Goal: Transaction & Acquisition: Obtain resource

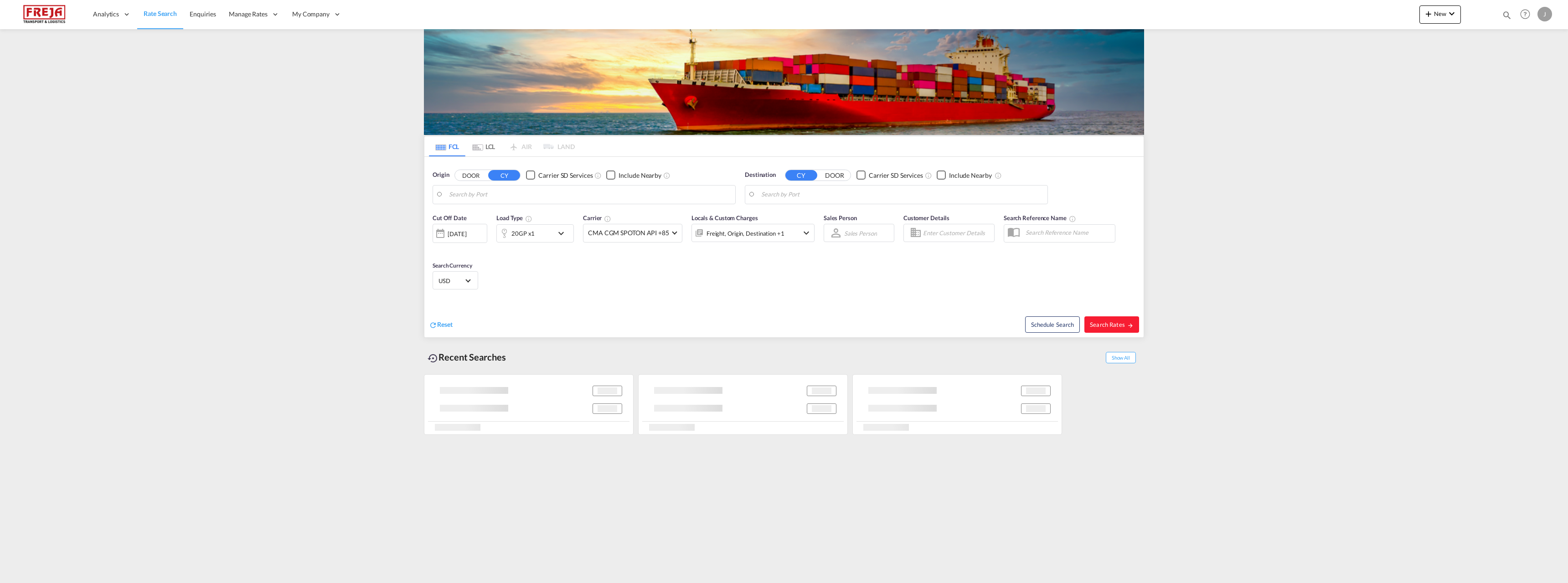
type input "Oulu (Uleaborg), FIOUL"
type input "Ensenada, MXESE"
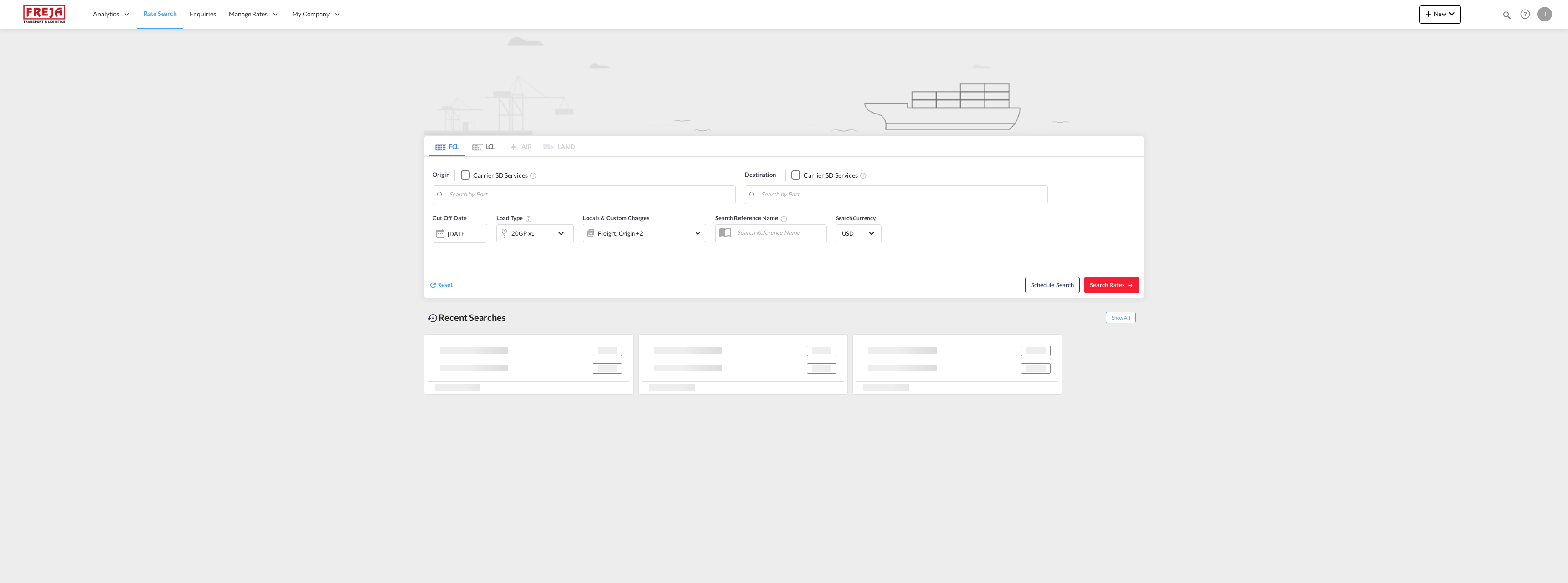
type input "Oulu (Uleaborg), FIOUL"
type input "Ensenada, MXESE"
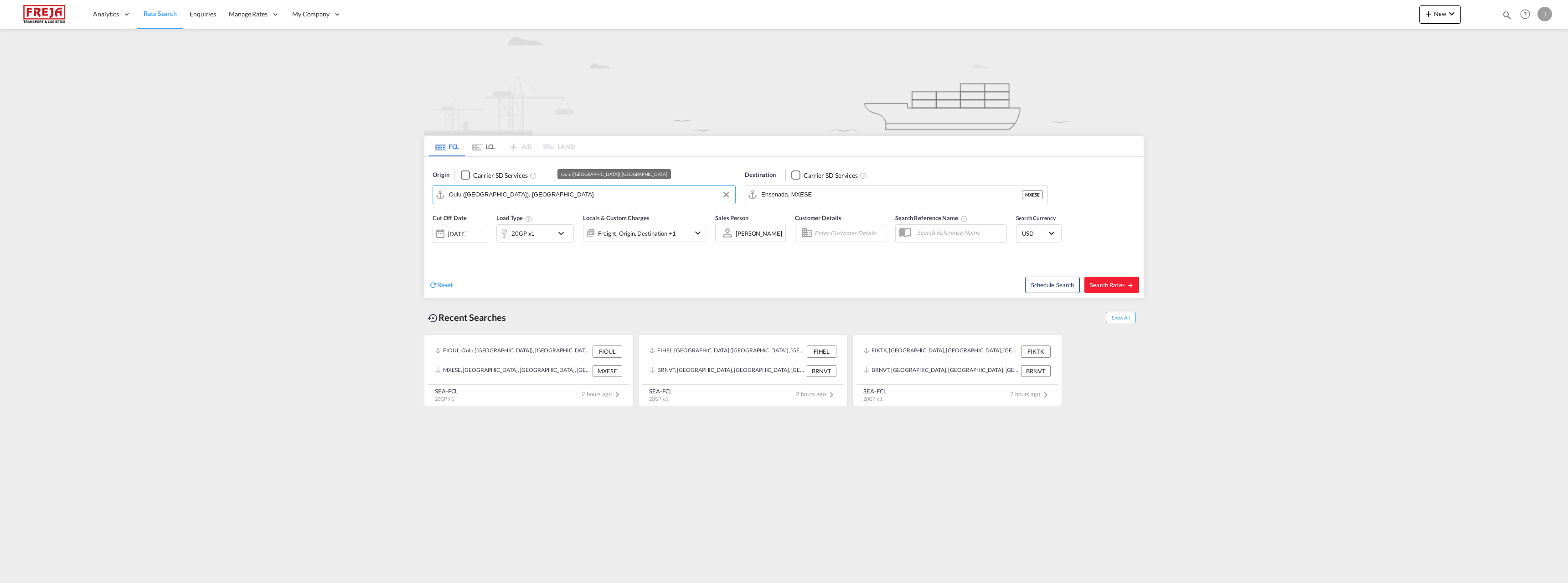
click at [626, 193] on input "Oulu (Uleaborg), FIOUL" at bounding box center [590, 195] width 282 height 14
click at [522, 225] on div "Helsinki (Helsingfors) Finland FIHEL" at bounding box center [519, 222] width 173 height 33
type input "Helsinki (Helsingfors), FIHEL"
click at [782, 199] on input "Ensenada, MXESE" at bounding box center [902, 195] width 282 height 14
click at [792, 219] on div "Antofagasta Chile CLANF" at bounding box center [832, 220] width 173 height 27
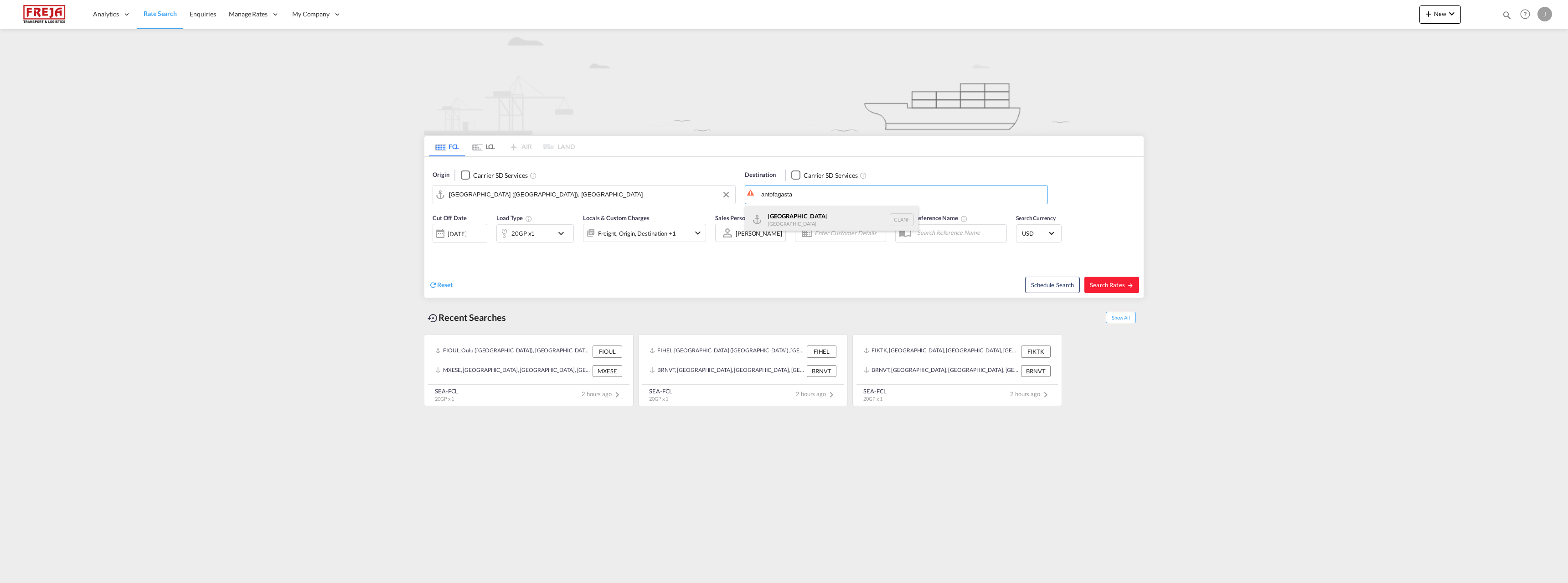
type input "Antofagasta, CLANF"
click at [552, 230] on div "20GP x1" at bounding box center [525, 234] width 56 height 18
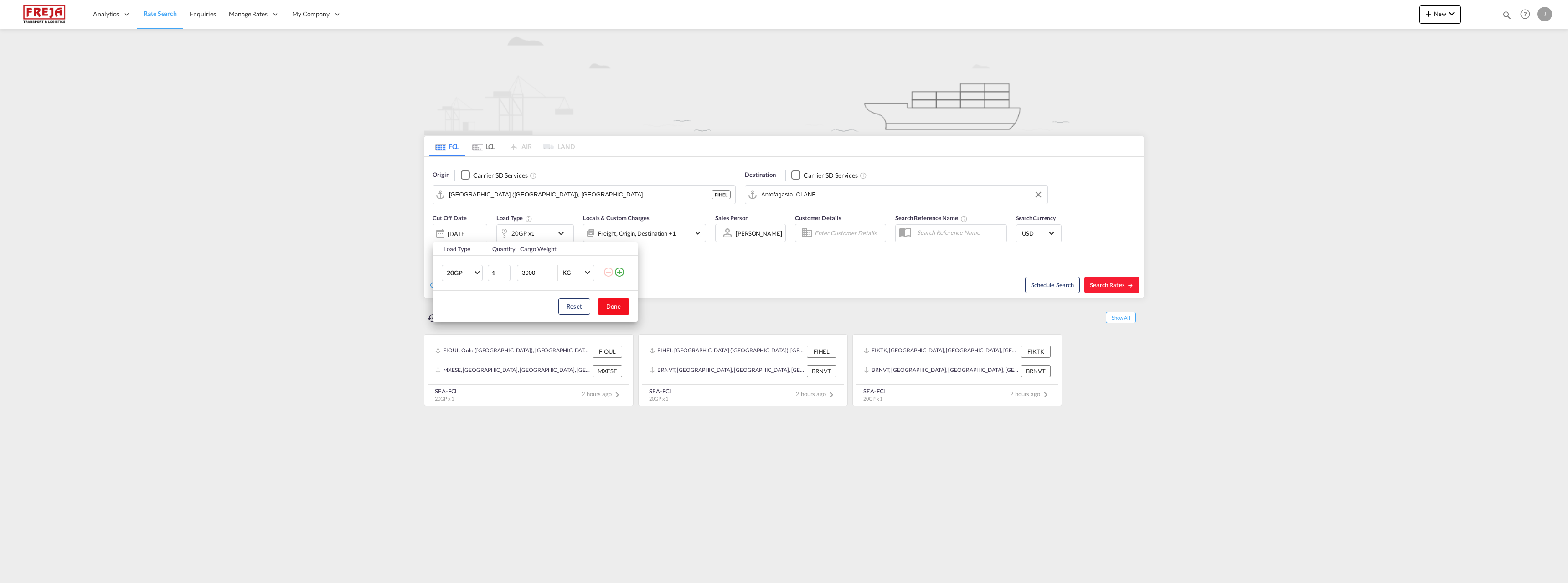
click at [612, 310] on button "Done" at bounding box center [614, 307] width 32 height 17
click at [1110, 282] on span "Search Rates" at bounding box center [1111, 285] width 43 height 8
type input "FIHEL to CLANF / 16 Sep 2025"
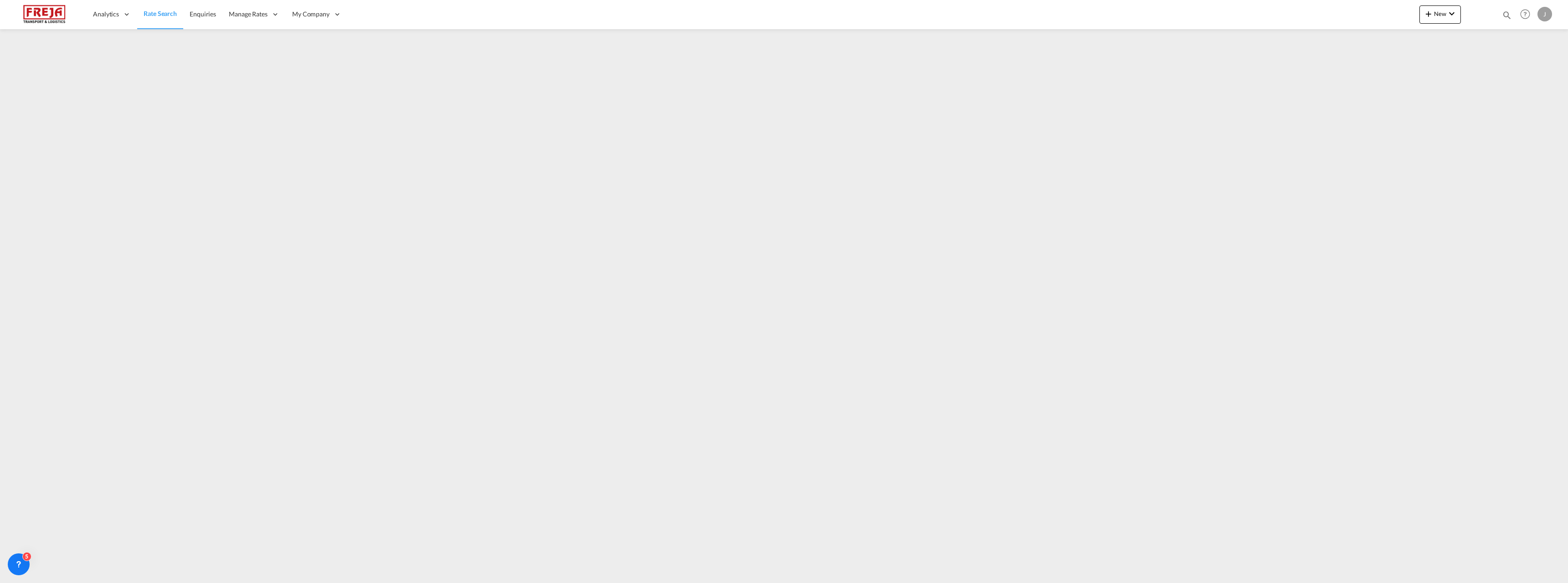
click at [152, 18] on span "Rate Search" at bounding box center [161, 14] width 34 height 8
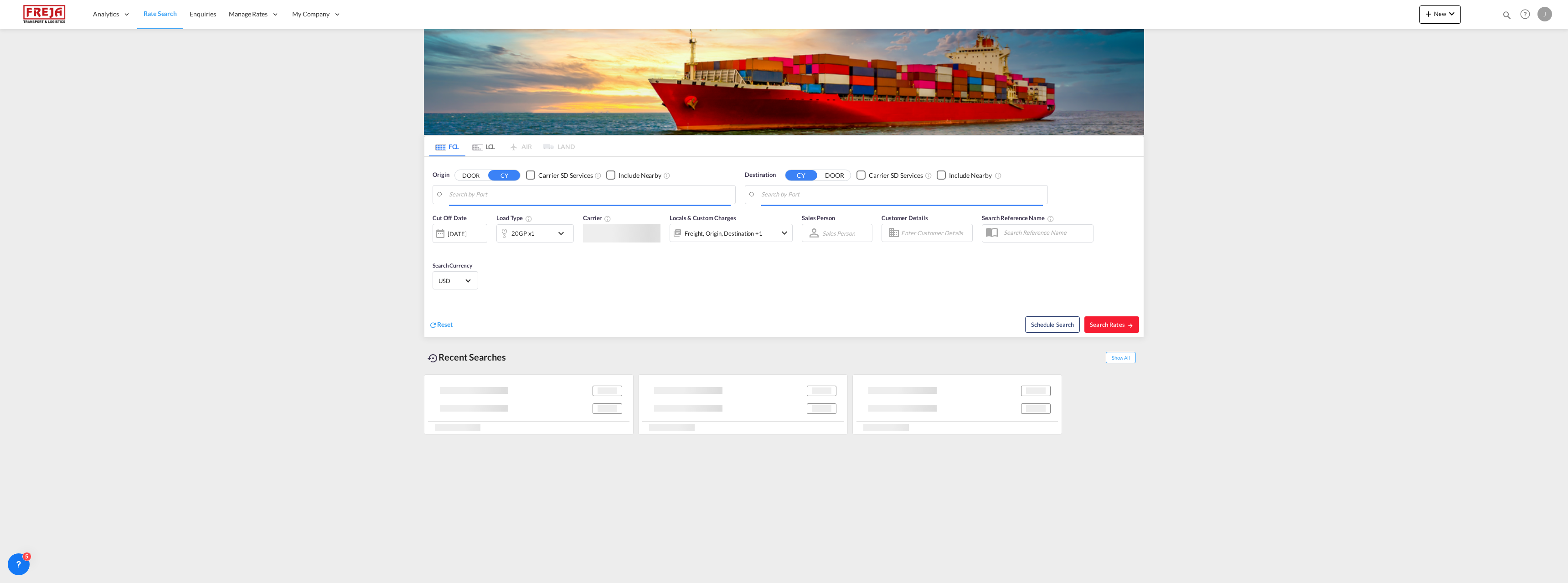
click at [490, 146] on md-tab-item "LCL" at bounding box center [484, 146] width 37 height 20
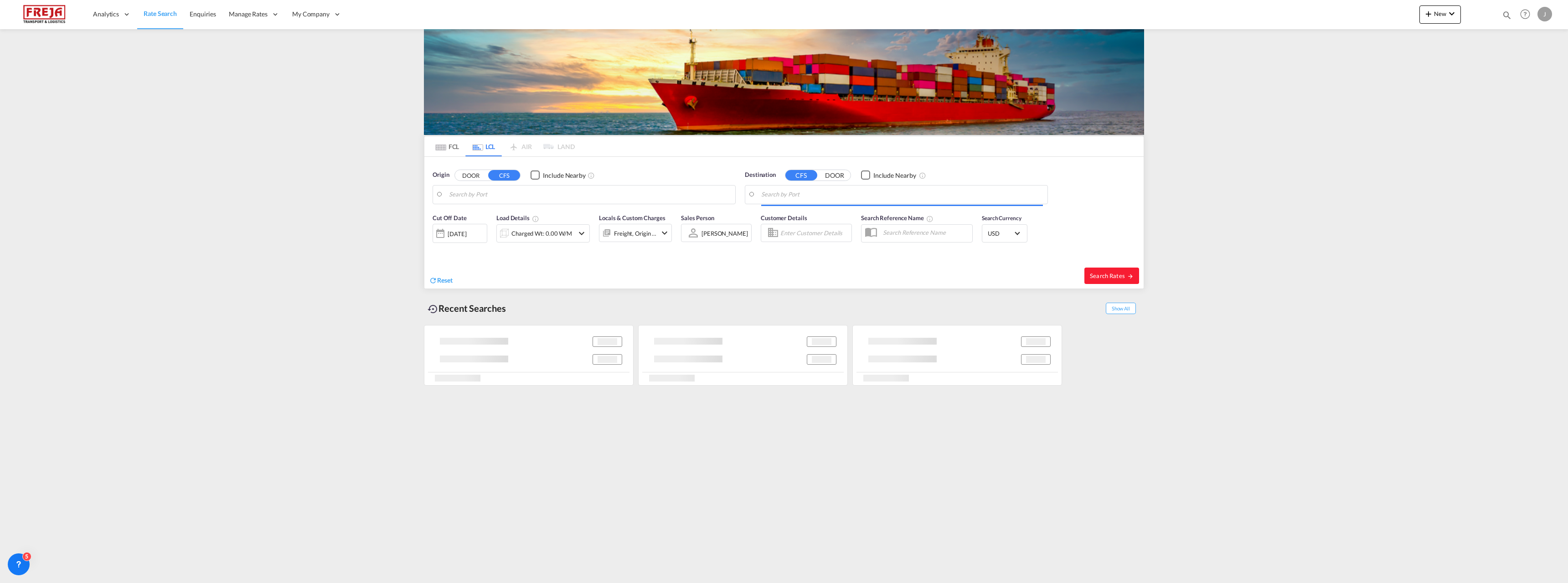
type input "Helsingfors (Helsinki), FIHEL"
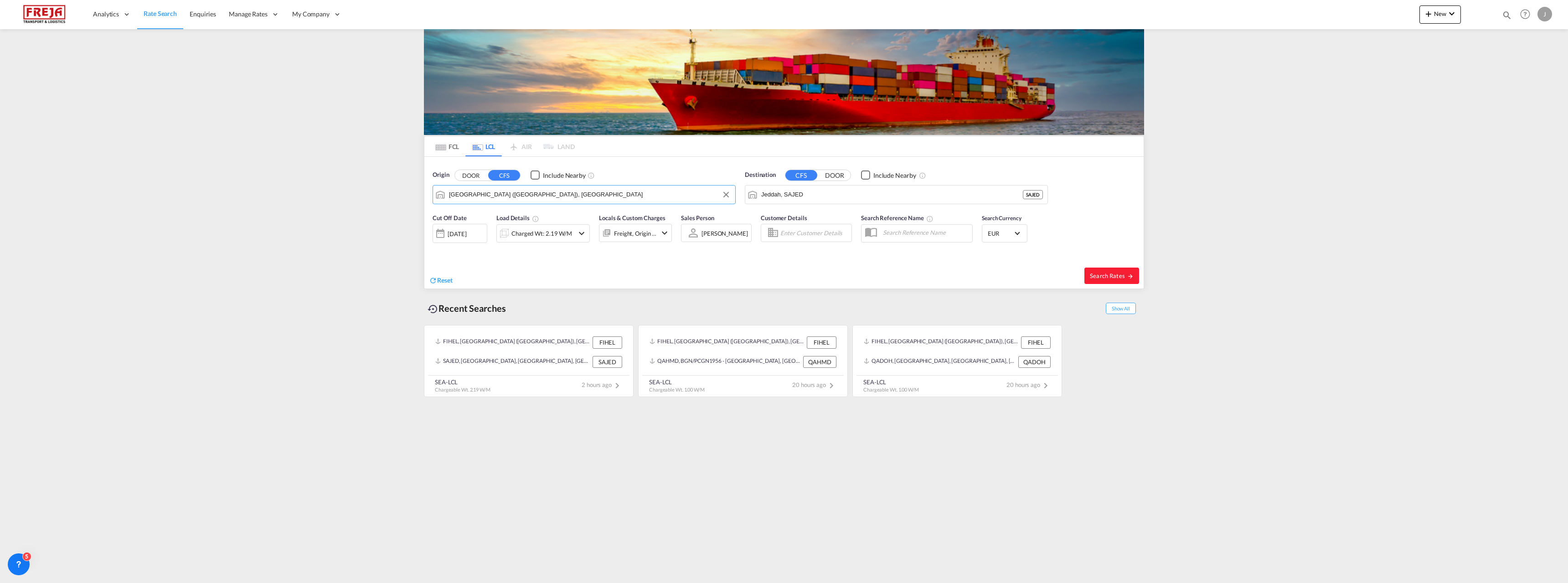
click at [498, 193] on input "Helsingfors (Helsinki), FIHEL" at bounding box center [590, 195] width 282 height 14
click at [799, 196] on input "Jeddah, SAJED" at bounding box center [902, 195] width 282 height 14
click at [798, 212] on div "Antofagasta Chile CLANF" at bounding box center [832, 220] width 173 height 27
type input "Antofagasta, CLANF"
click at [539, 228] on div "Charged Wt: 2.19 W/M" at bounding box center [542, 233] width 61 height 13
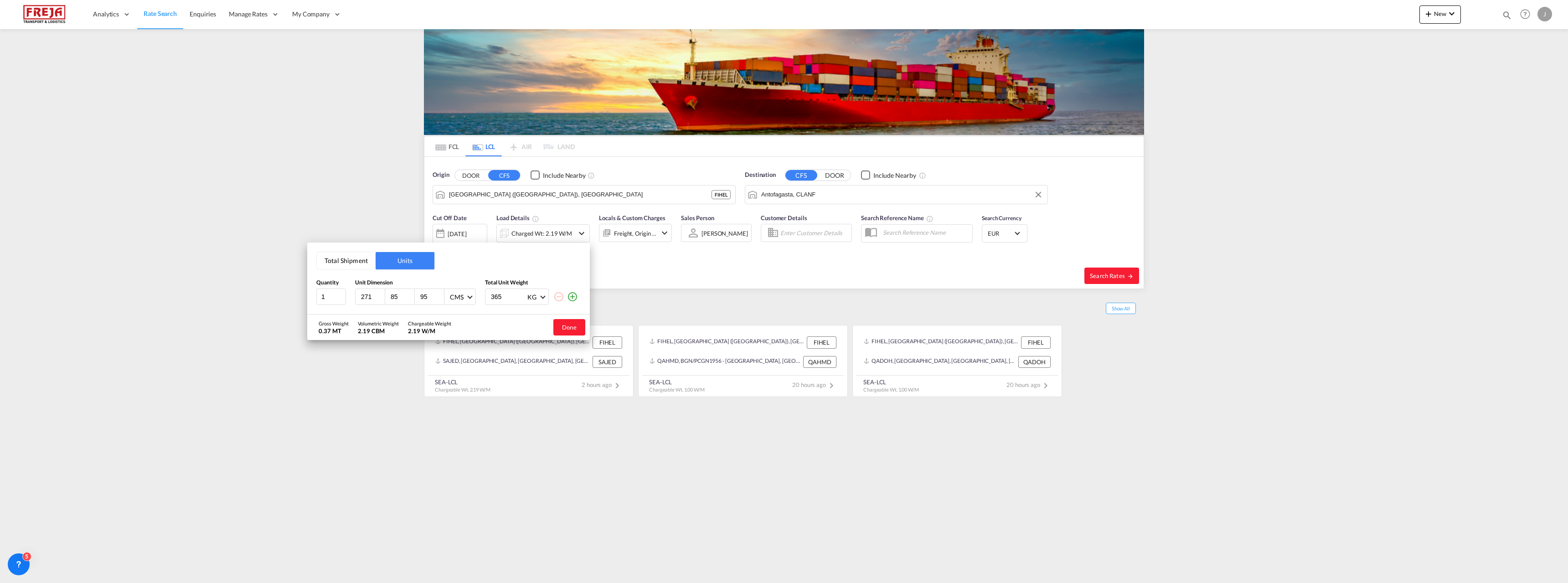
click at [352, 268] on button "Total Shipment" at bounding box center [346, 260] width 59 height 18
click at [376, 301] on input "1" at bounding box center [378, 298] width 37 height 15
type input "13.8"
click at [461, 301] on input "1000" at bounding box center [452, 298] width 37 height 15
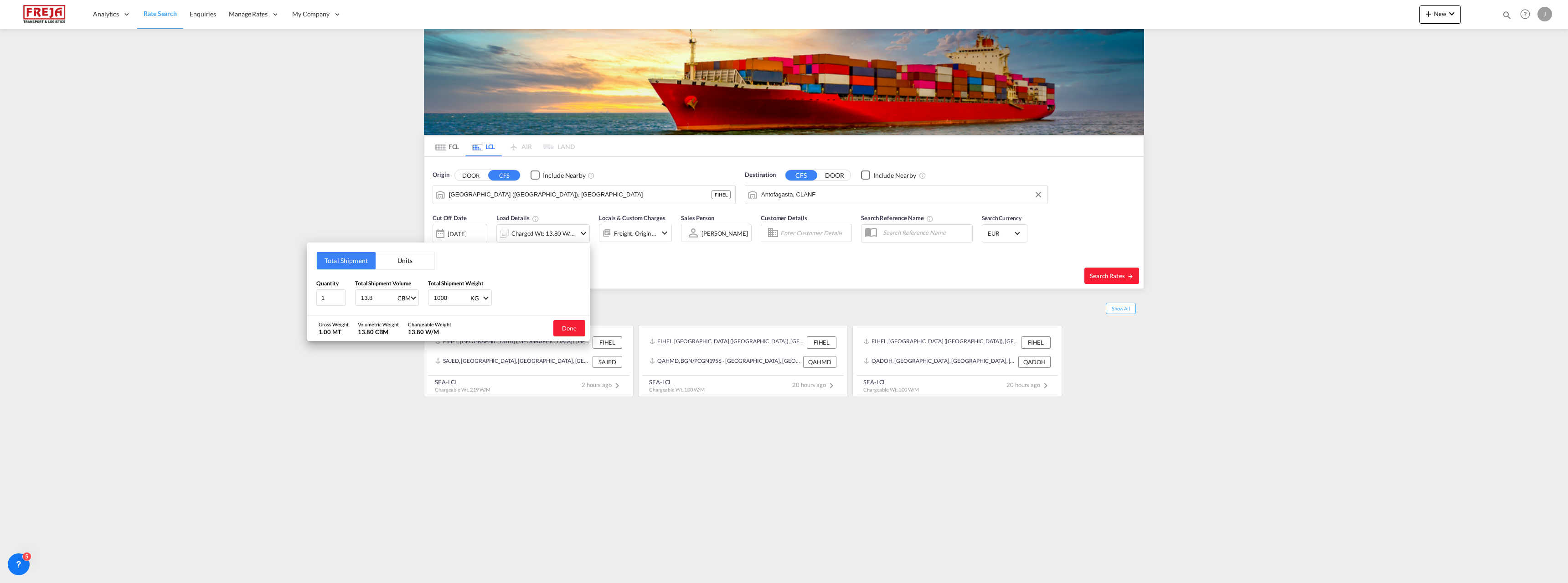
click at [461, 301] on input "1000" at bounding box center [452, 298] width 37 height 15
type input "1204"
click at [560, 327] on button "Done" at bounding box center [570, 328] width 32 height 17
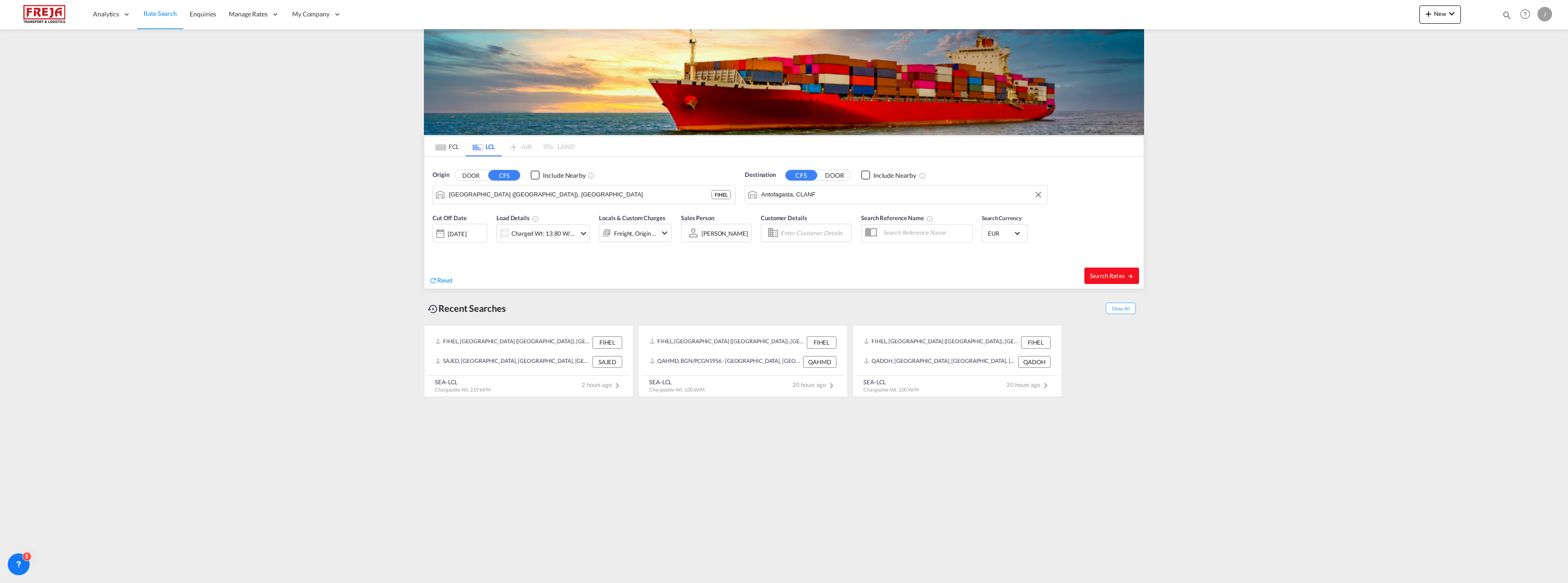
click at [1110, 274] on span "Search Rates" at bounding box center [1111, 276] width 43 height 8
type input "FIHEL to CLANF / 16 Sep 2025"
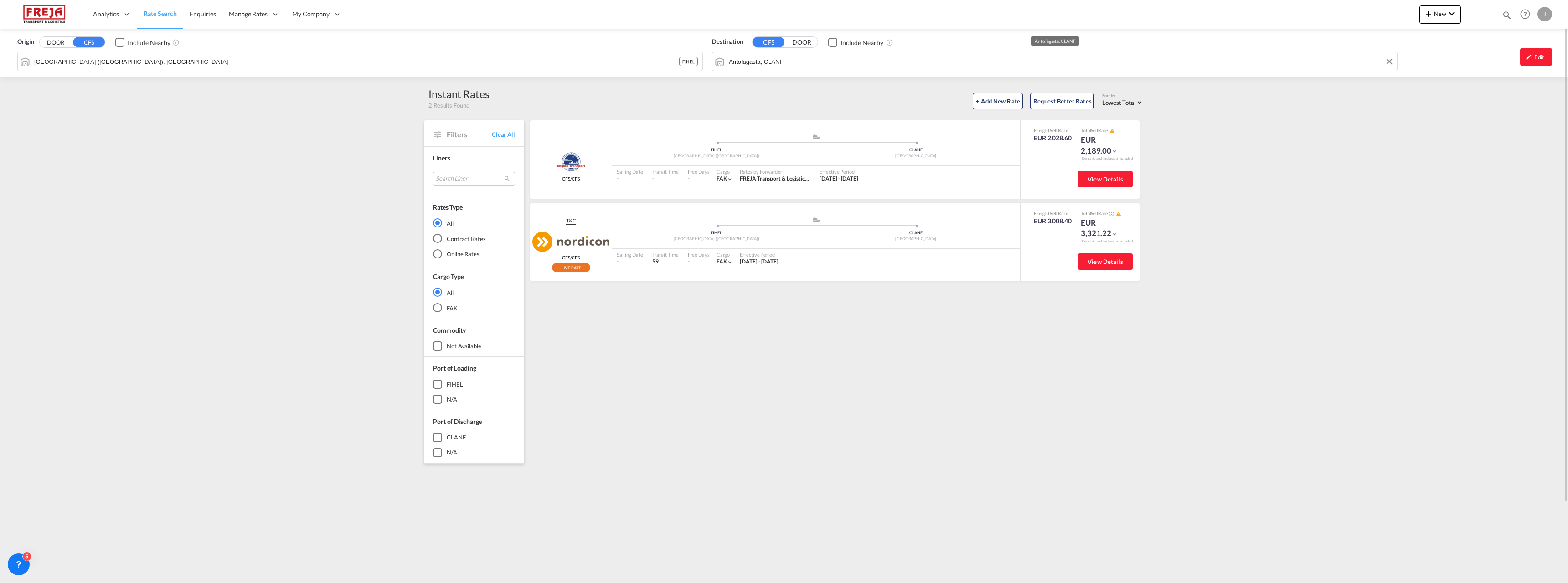
click at [783, 59] on div "Origin DOOR CFS Include Nearby Helsingfors (Helsinki), FIHEL FIHEL Destination …" at bounding box center [784, 53] width 1568 height 48
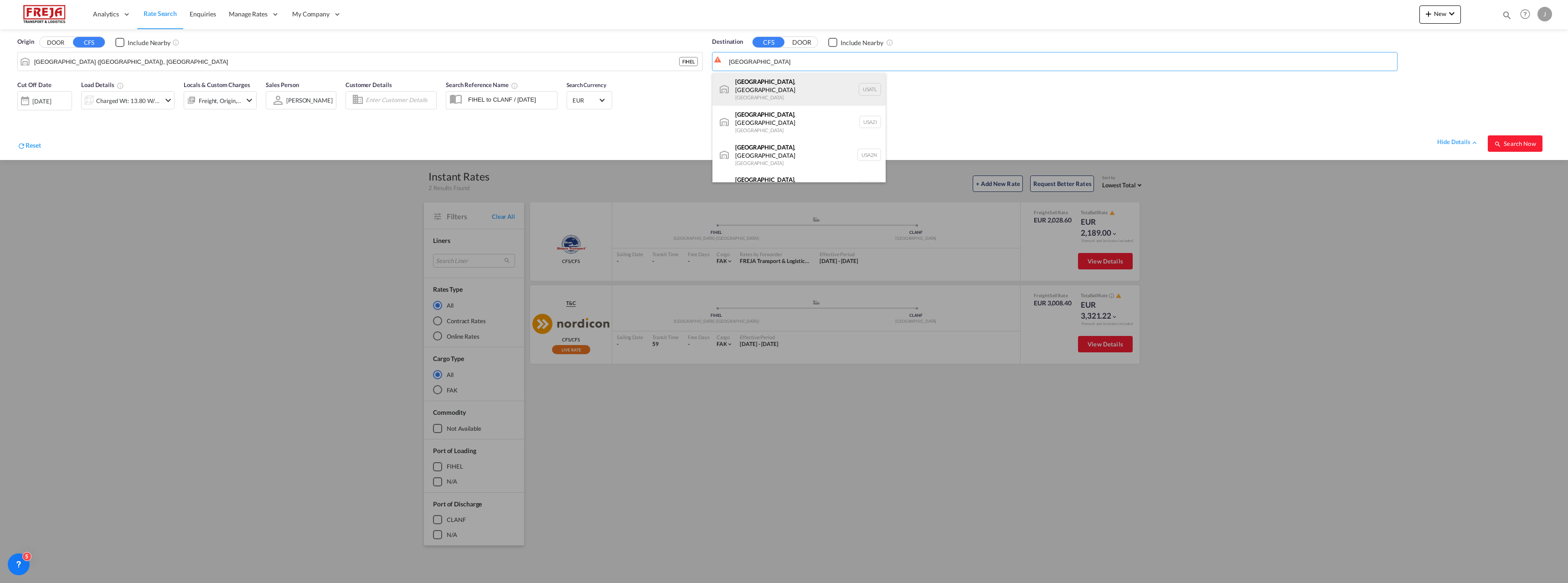
click at [768, 86] on div "Atlanta , GA United States USATL" at bounding box center [799, 89] width 173 height 33
type input "Atlanta, GA, USATL"
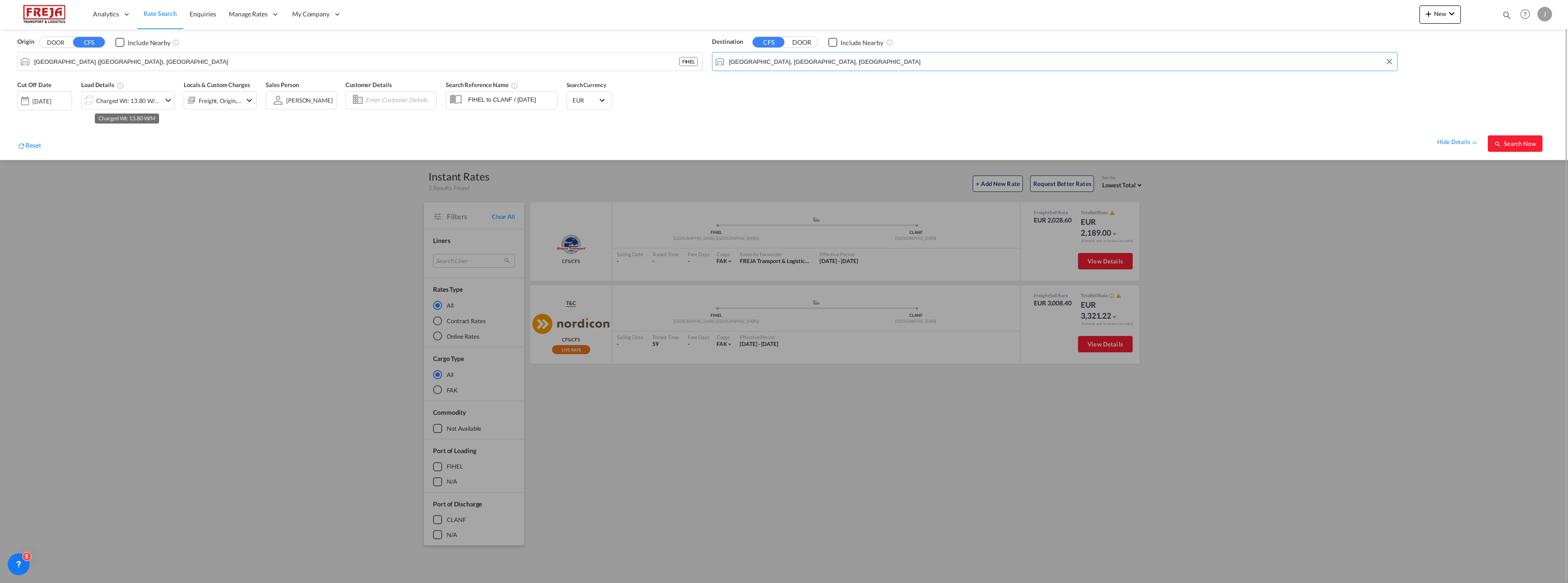
click at [129, 98] on div "Charged Wt: 13.80 W/M" at bounding box center [128, 100] width 64 height 13
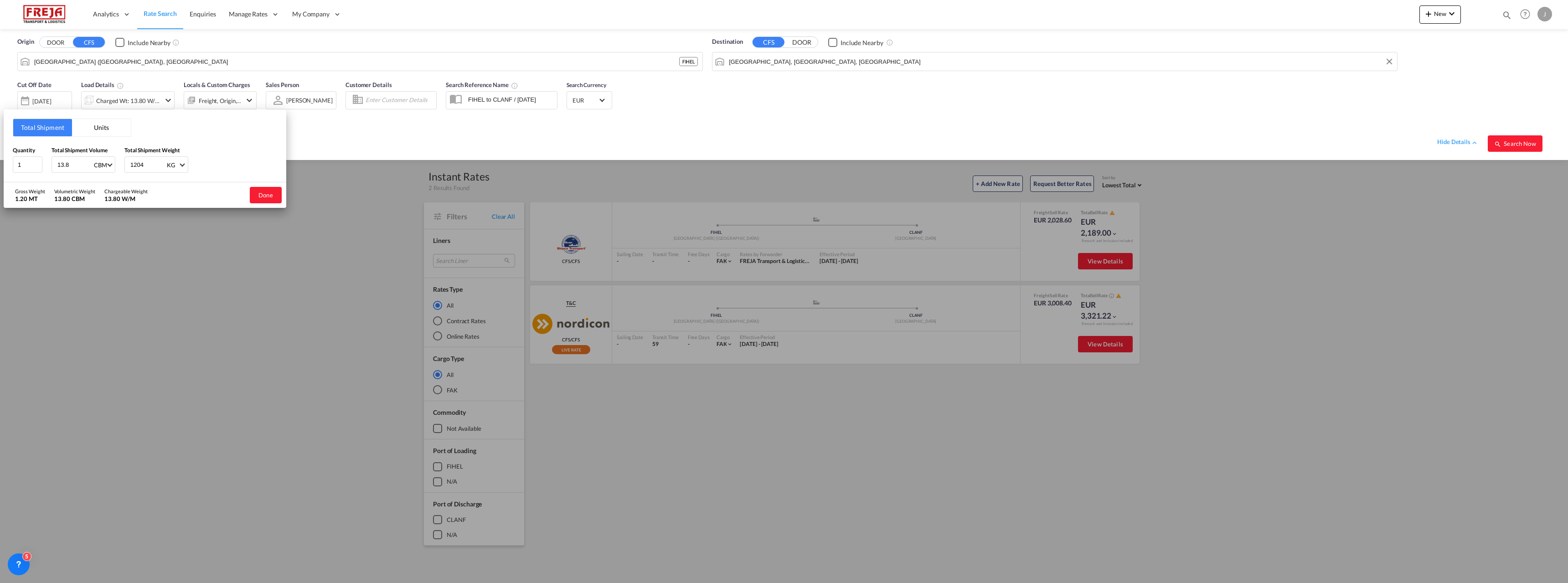
click at [110, 128] on button "Units" at bounding box center [101, 127] width 59 height 18
click at [38, 121] on button "Total Shipment" at bounding box center [42, 127] width 59 height 18
click at [65, 161] on input "13.8" at bounding box center [75, 164] width 37 height 15
type input "1"
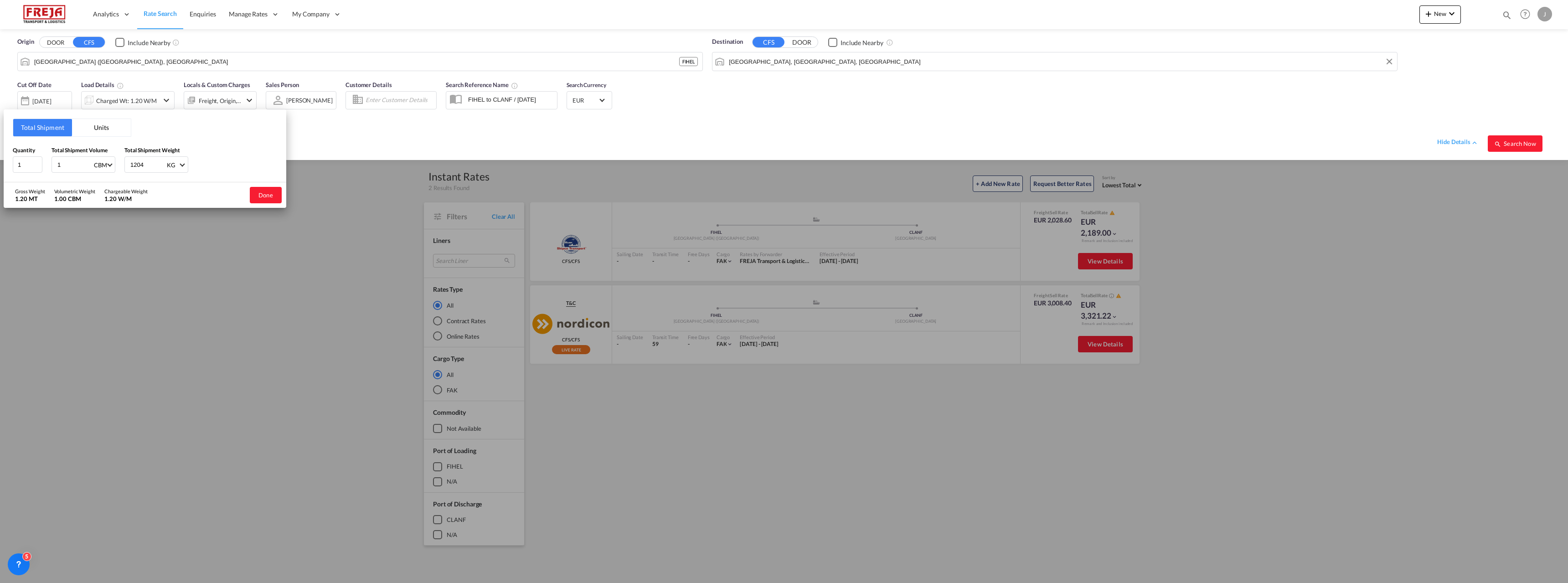
click at [139, 162] on input "1204" at bounding box center [148, 164] width 37 height 15
type input "1000"
click at [256, 191] on button "Done" at bounding box center [266, 195] width 32 height 17
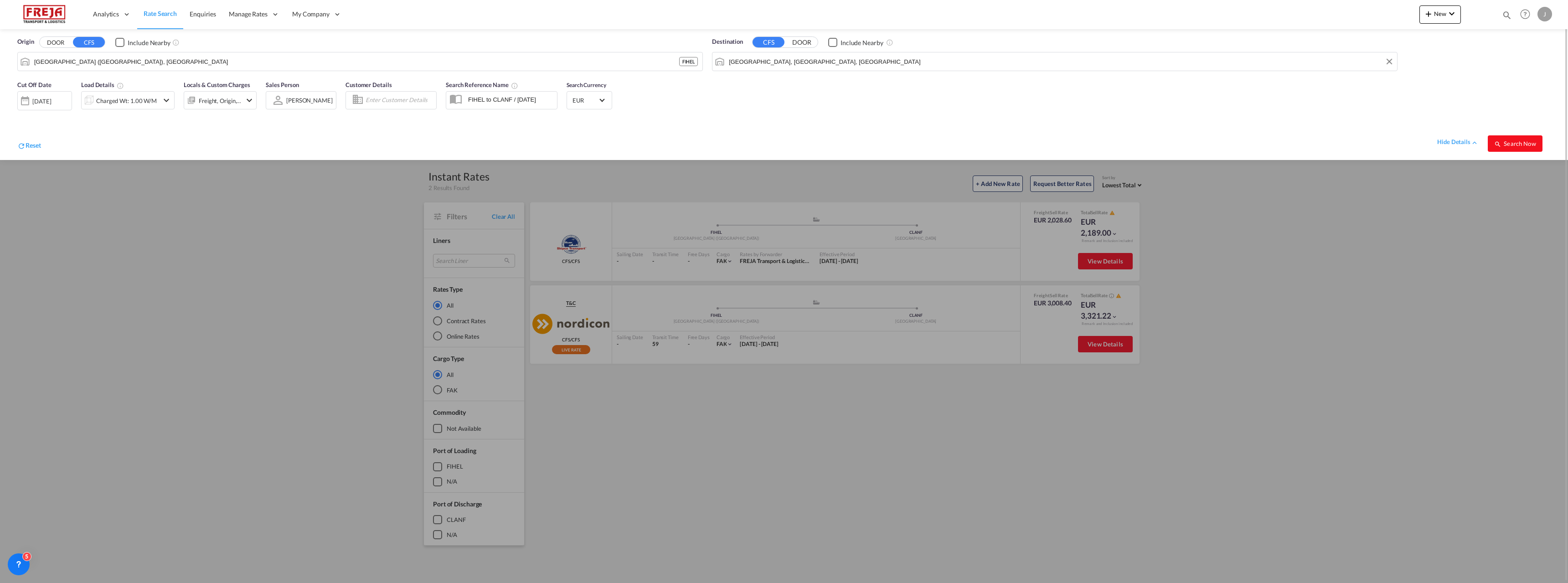
click at [1528, 145] on span "Search Now" at bounding box center [1515, 144] width 41 height 8
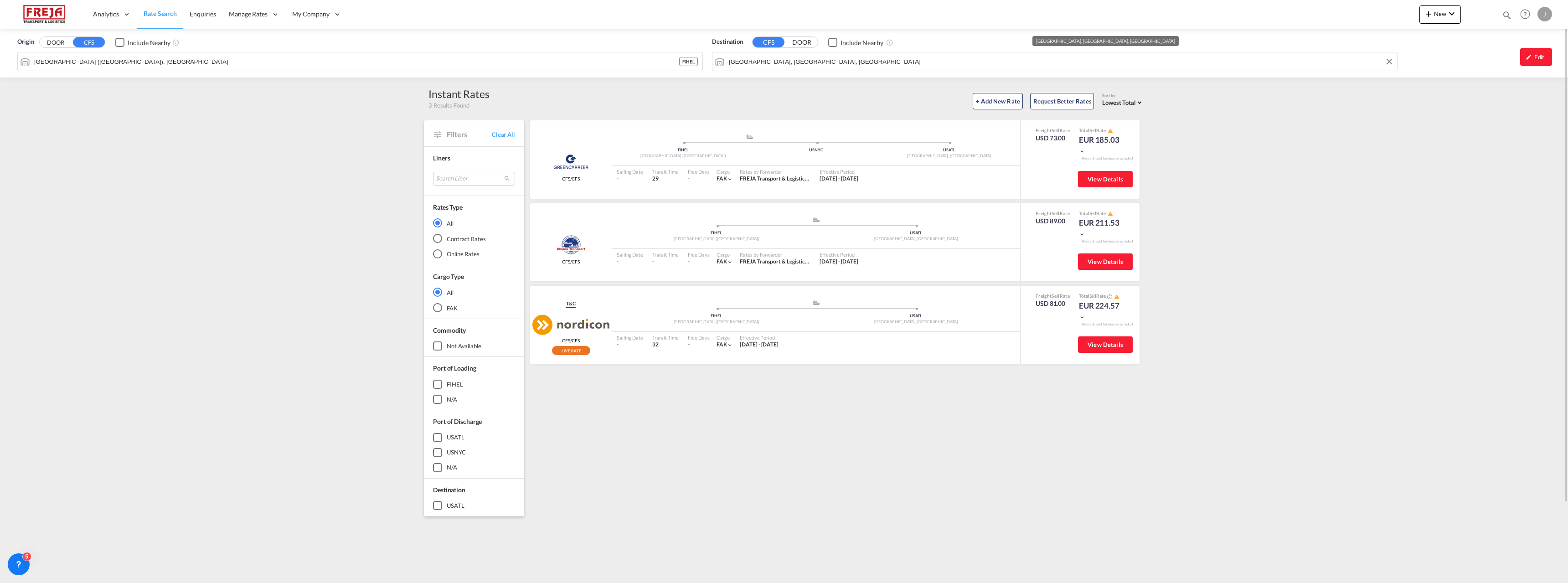
click at [835, 64] on input "Atlanta, GA, USATL" at bounding box center [1061, 62] width 664 height 14
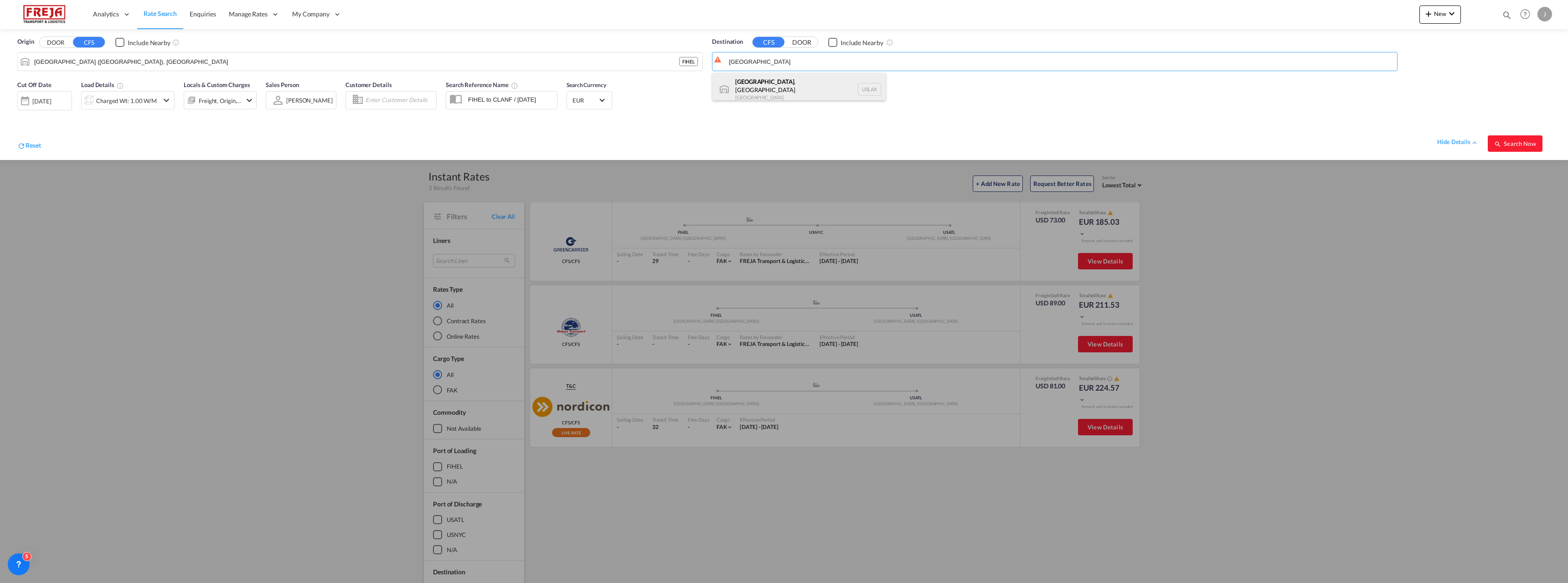
click at [806, 82] on div "Los Angeles , CA United States USLAX" at bounding box center [799, 89] width 173 height 33
type input "[GEOGRAPHIC_DATA], [GEOGRAPHIC_DATA], USLAX"
click at [163, 20] on link "Rate Search" at bounding box center [160, 14] width 46 height 30
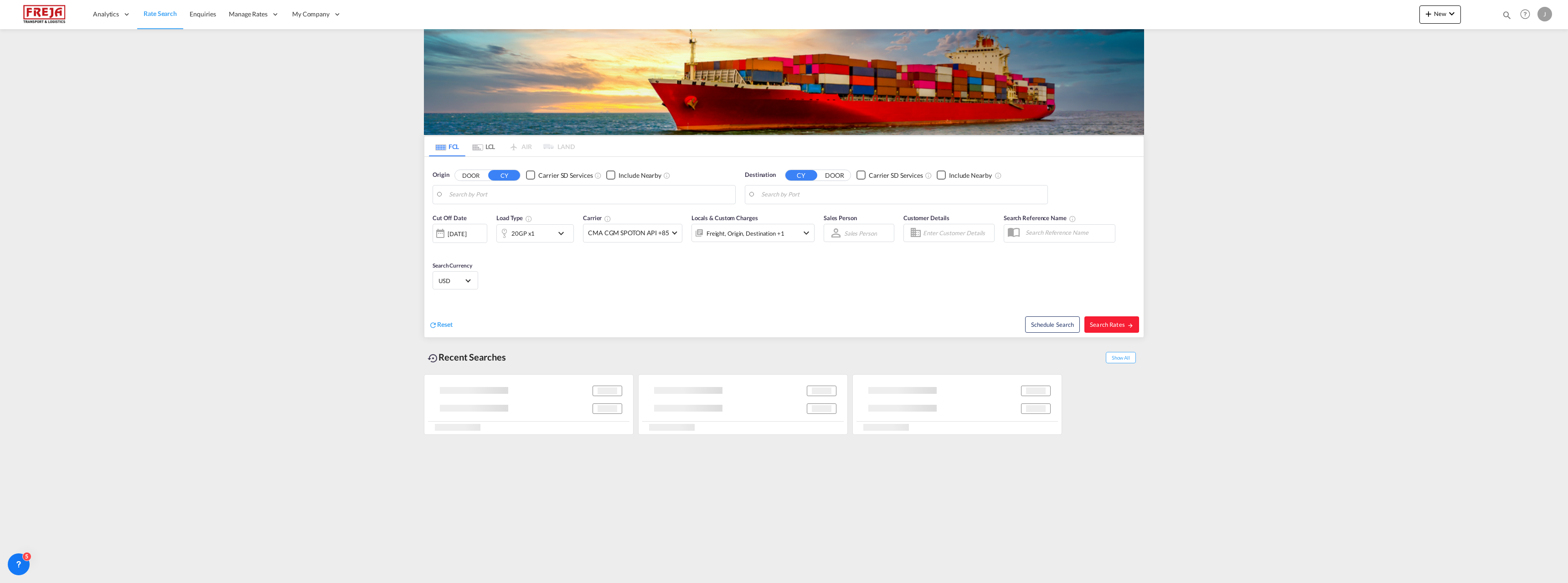
type input "[GEOGRAPHIC_DATA] ([GEOGRAPHIC_DATA]), [GEOGRAPHIC_DATA]"
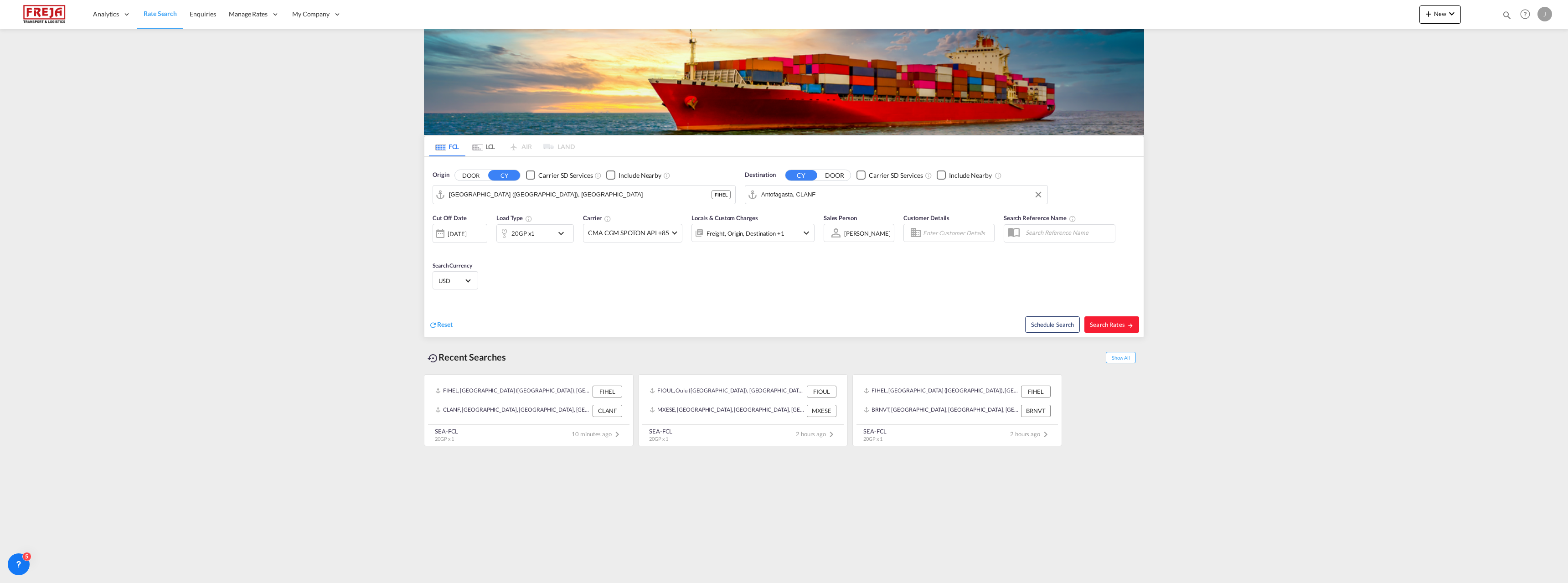
click at [868, 196] on input "Antofagasta, CLANF" at bounding box center [902, 195] width 282 height 14
click at [842, 221] on div "Los Angeles , CA United States USLAX" at bounding box center [832, 222] width 173 height 33
type input "[GEOGRAPHIC_DATA], [GEOGRAPHIC_DATA], USLAX"
click at [544, 234] on div "20GP x1" at bounding box center [525, 234] width 56 height 18
click at [468, 272] on span "20GP" at bounding box center [460, 273] width 27 height 9
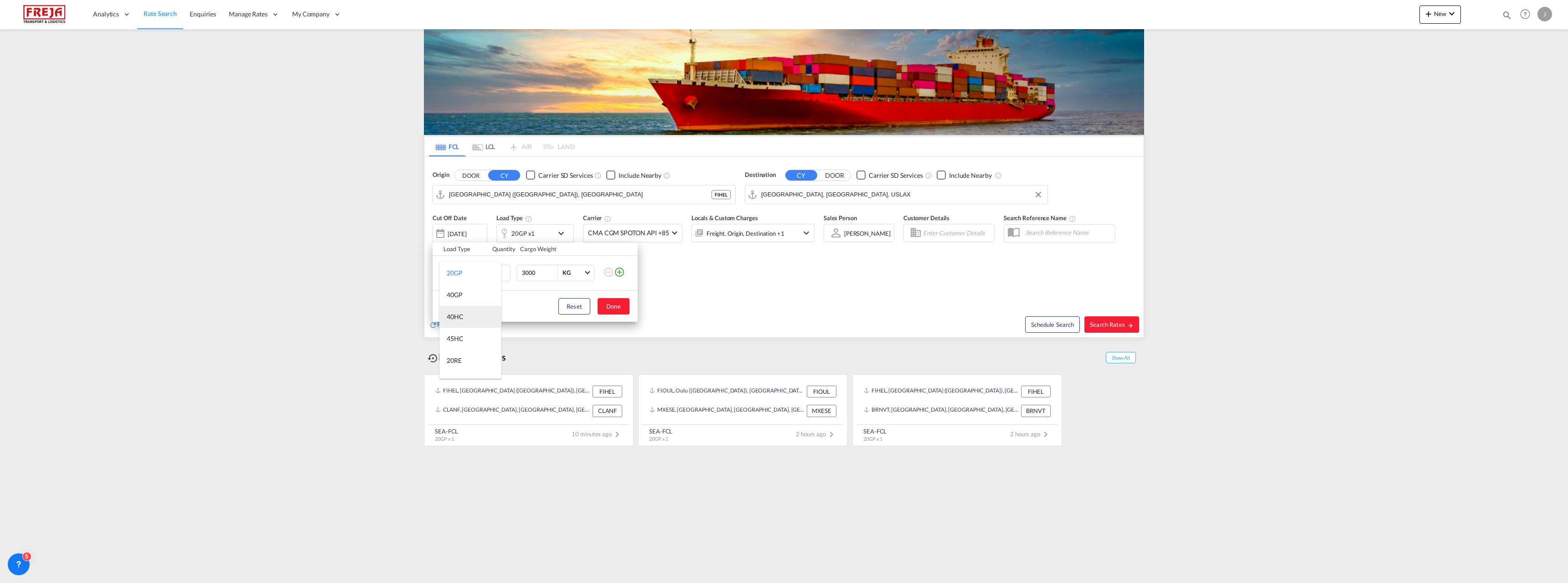
click at [477, 320] on md-option "40HC" at bounding box center [470, 317] width 62 height 22
click at [622, 308] on button "Done" at bounding box center [614, 307] width 32 height 17
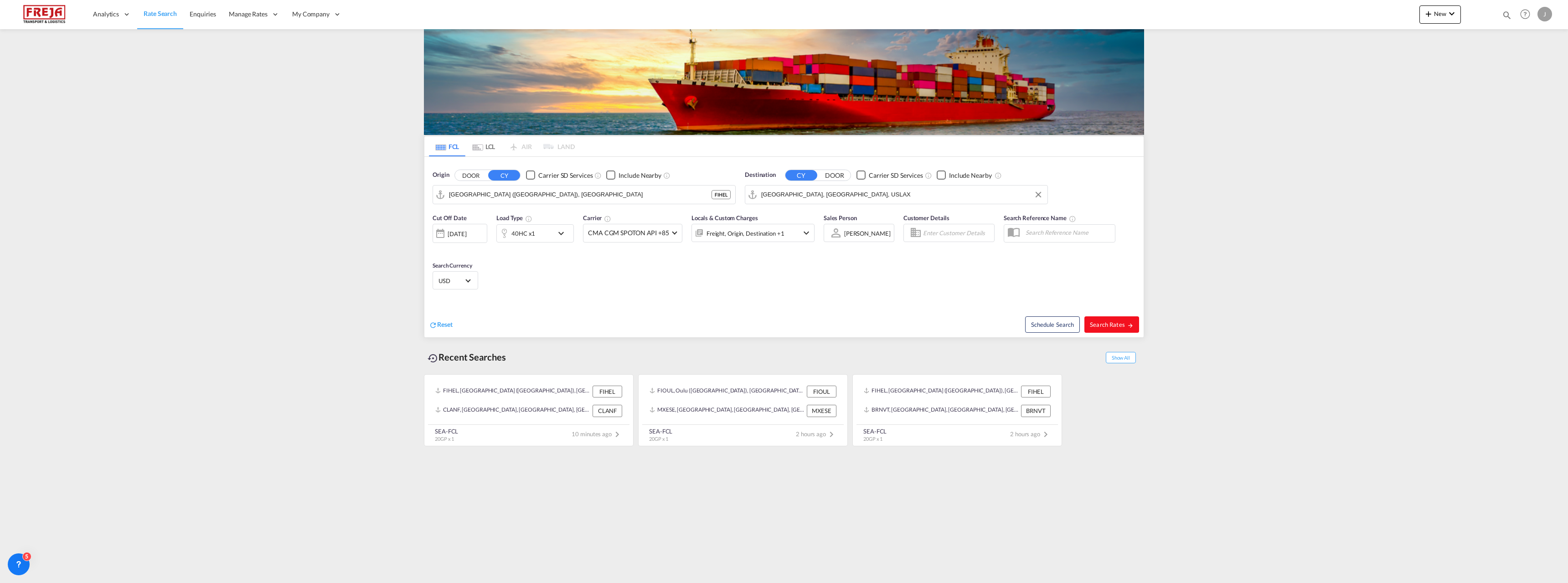
click at [1113, 323] on span "Search Rates" at bounding box center [1111, 324] width 43 height 8
type input "FIHEL to USLAX / 16 Sep 2025"
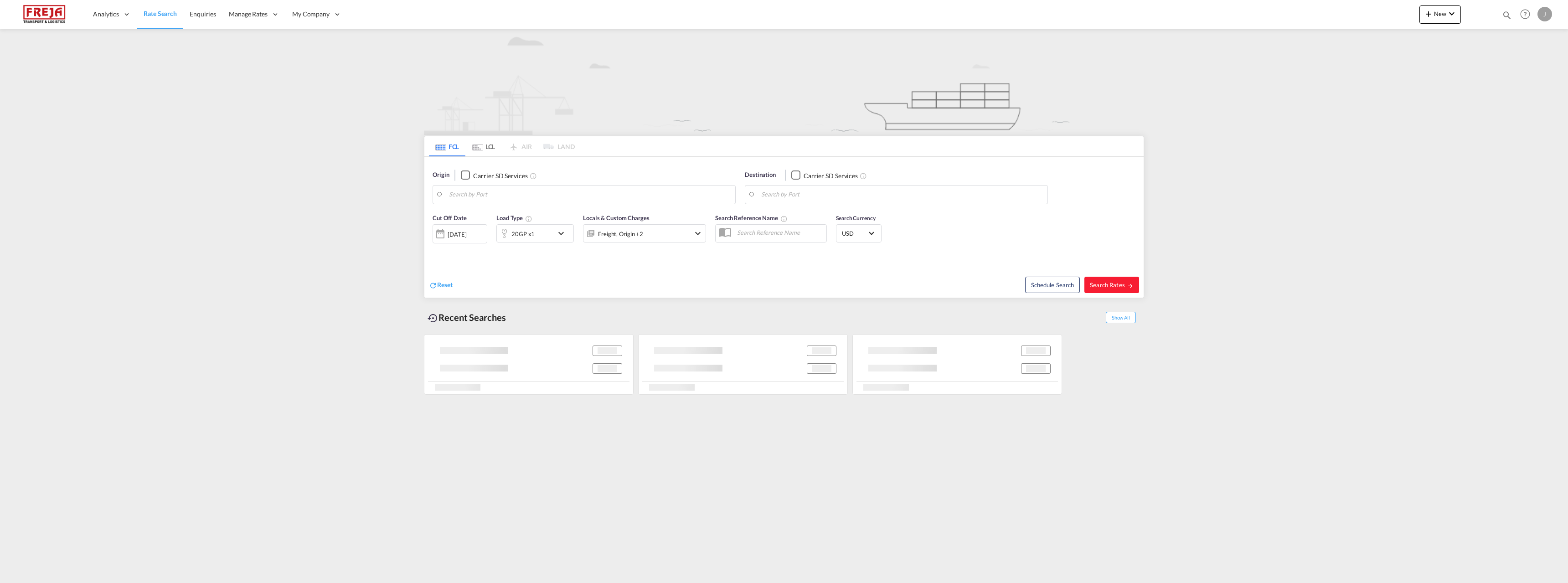
type input "[GEOGRAPHIC_DATA] ([GEOGRAPHIC_DATA]), [GEOGRAPHIC_DATA]"
type input "[GEOGRAPHIC_DATA], [GEOGRAPHIC_DATA], USLAX"
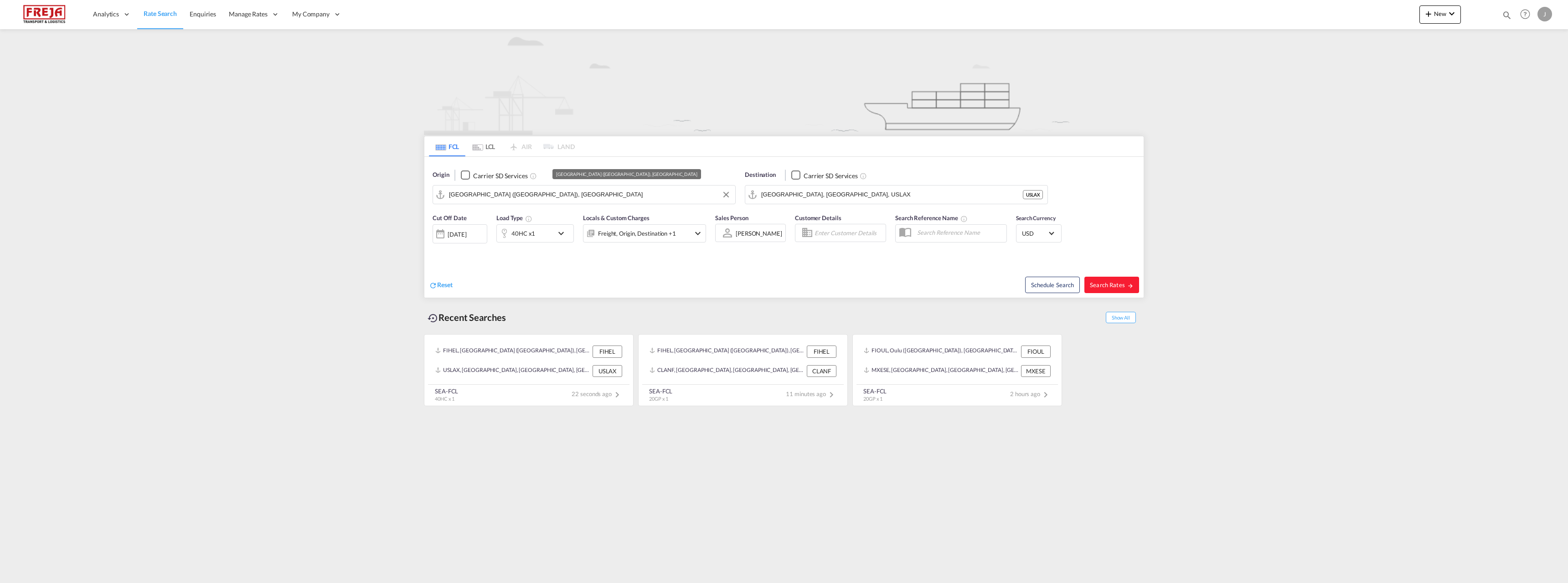
click at [488, 190] on input "[GEOGRAPHIC_DATA] ([GEOGRAPHIC_DATA]), [GEOGRAPHIC_DATA]" at bounding box center [590, 195] width 282 height 14
click at [495, 218] on div "Oulu ([GEOGRAPHIC_DATA]) [GEOGRAPHIC_DATA] FIOUL" at bounding box center [519, 220] width 173 height 27
type input "Oulu ([GEOGRAPHIC_DATA]), [GEOGRAPHIC_DATA]"
click at [1123, 285] on span "Search Rates" at bounding box center [1111, 285] width 43 height 8
type input "FIOUL to USLAX / [DATE]"
